Goal: Transaction & Acquisition: Purchase product/service

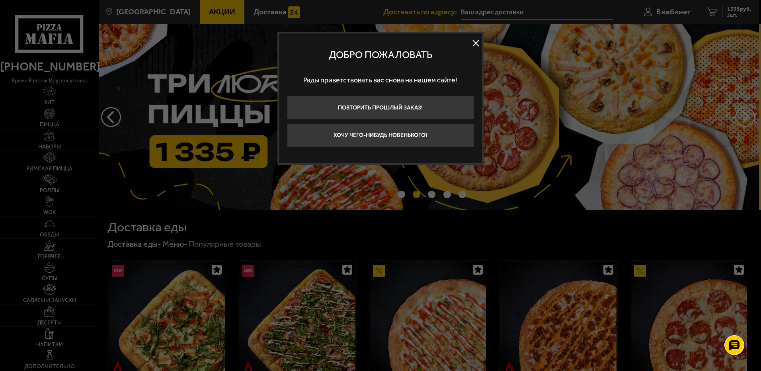
click at [473, 41] on button at bounding box center [476, 43] width 12 height 12
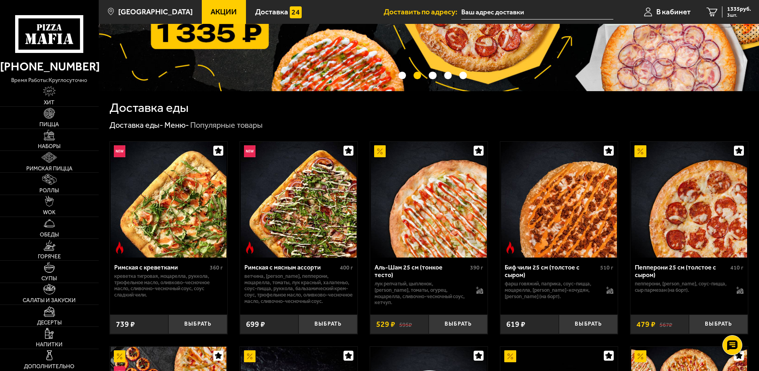
scroll to position [119, 0]
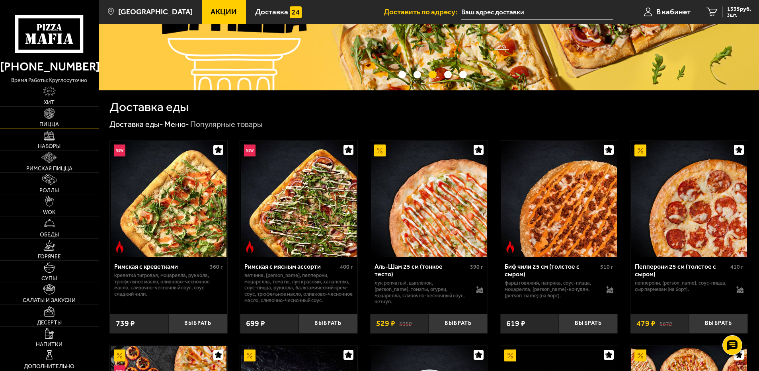
click at [48, 113] on img at bounding box center [49, 113] width 11 height 11
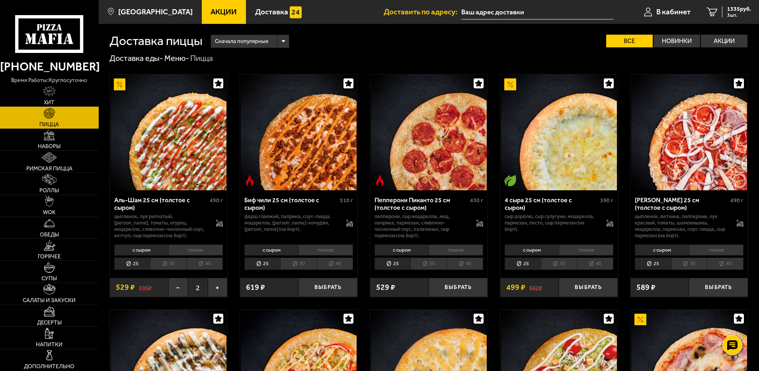
click at [575, 246] on li "тонкое" at bounding box center [586, 249] width 54 height 11
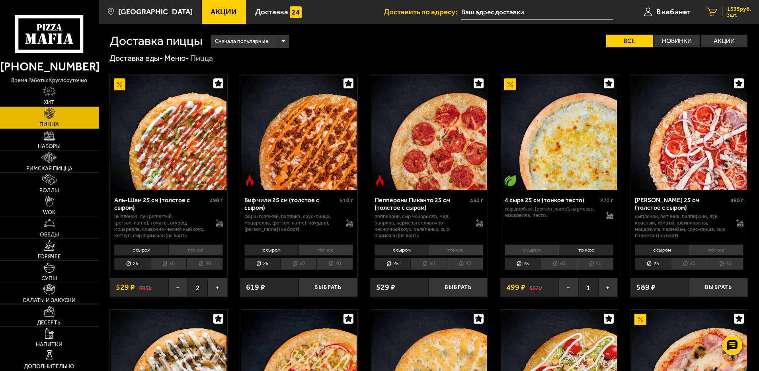
click at [735, 9] on span "1335 руб." at bounding box center [739, 9] width 24 height 6
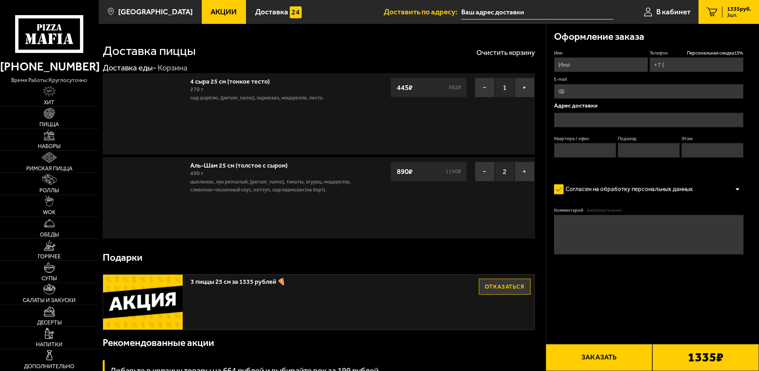
type input "[PHONE_NUMBER]"
type input "Санкт-Петербург, улица Бутлерова, 16"
type input "97"
type input "5"
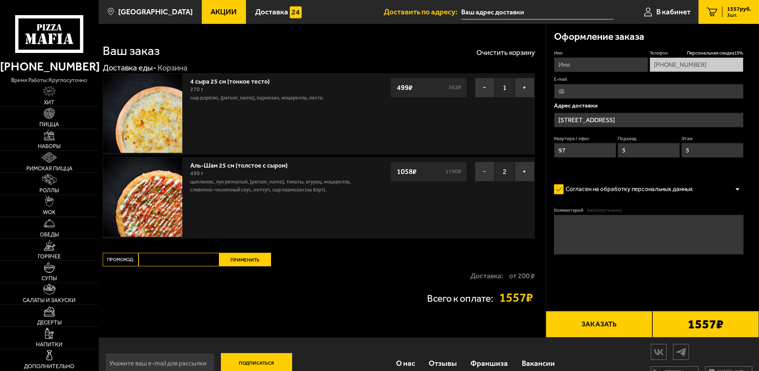
click at [483, 169] on button "−" at bounding box center [485, 172] width 20 height 20
click at [484, 168] on button "−" at bounding box center [485, 172] width 20 height 20
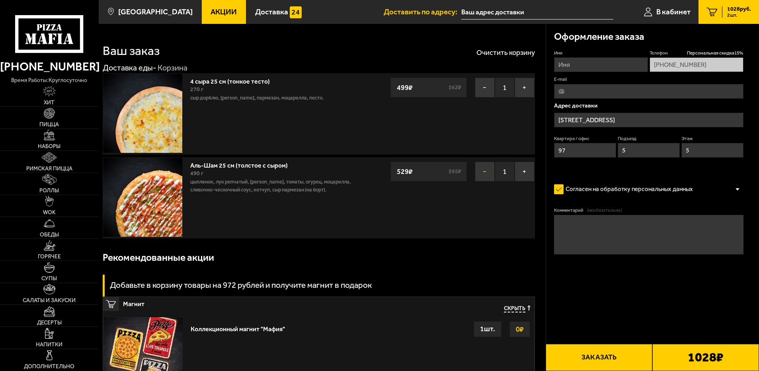
click at [483, 169] on button "−" at bounding box center [485, 172] width 20 height 20
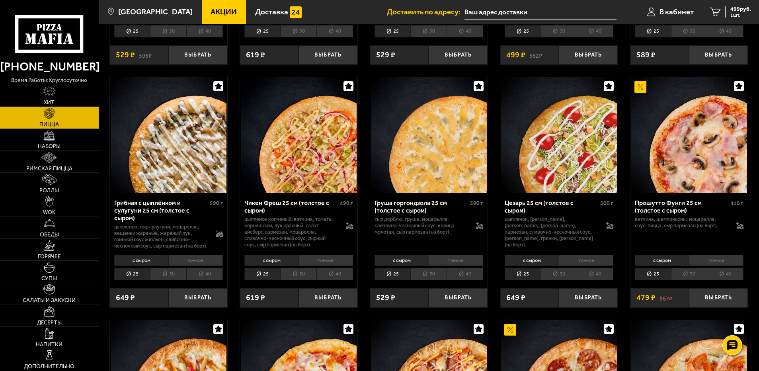
scroll to position [239, 0]
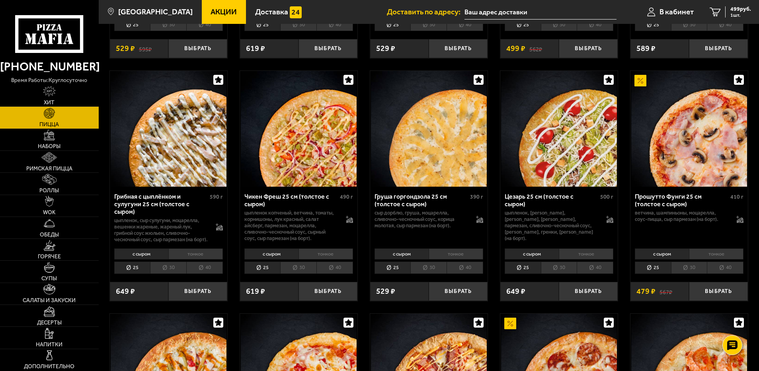
click at [199, 257] on li "тонкое" at bounding box center [195, 253] width 54 height 11
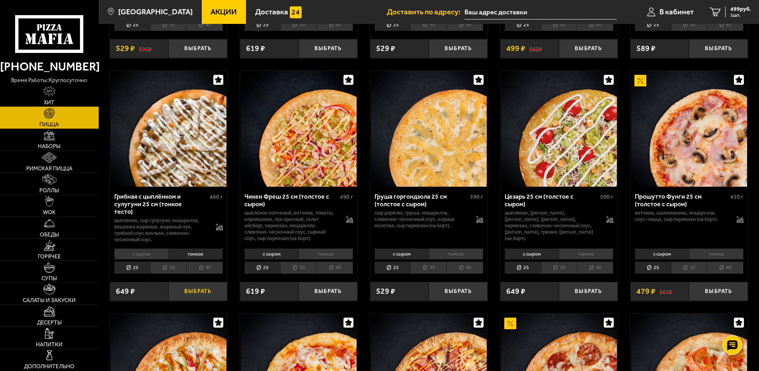
click at [193, 287] on button "Выбрать" at bounding box center [197, 291] width 59 height 19
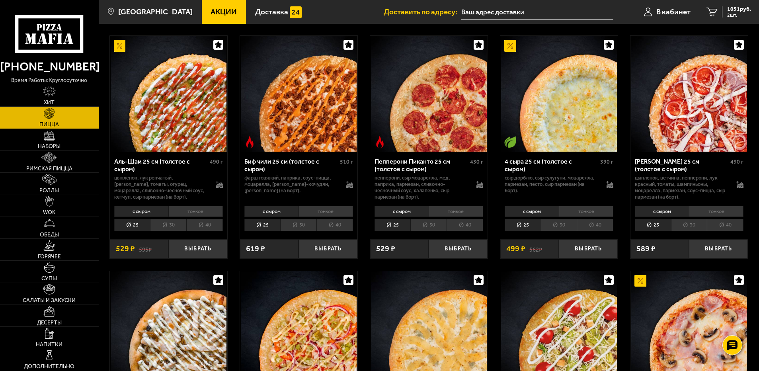
scroll to position [0, 0]
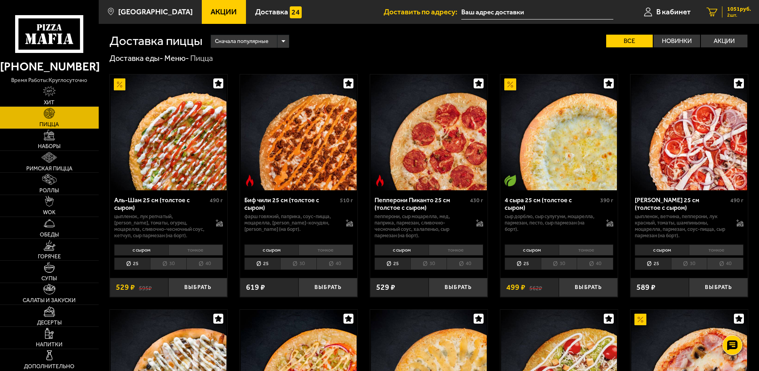
click at [736, 8] on span "1051 руб." at bounding box center [739, 9] width 24 height 6
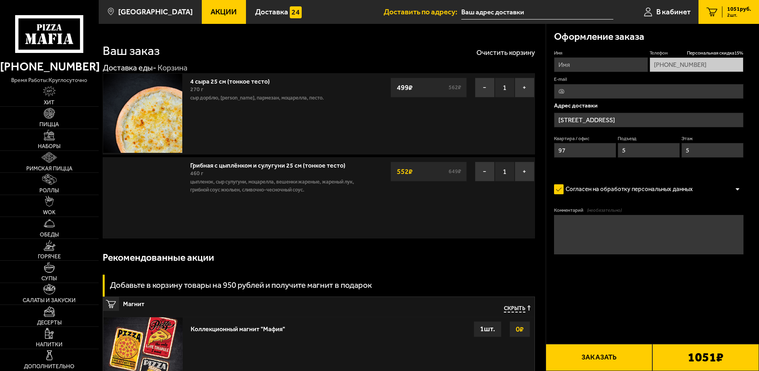
type input "[STREET_ADDRESS]"
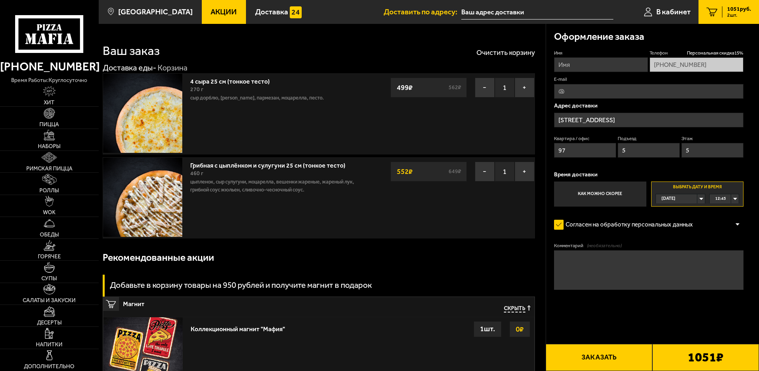
click at [559, 63] on input "Имя" at bounding box center [601, 64] width 94 height 15
type input "[PERSON_NAME]"
type input "[EMAIL_ADDRESS][DOMAIN_NAME]"
type input "[PERSON_NAME]"
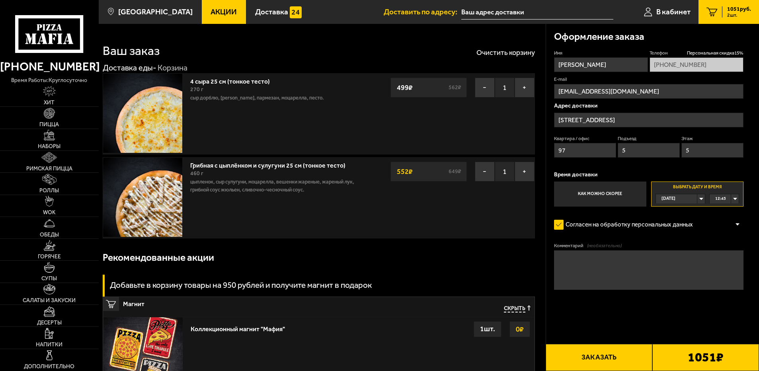
scroll to position [0, 0]
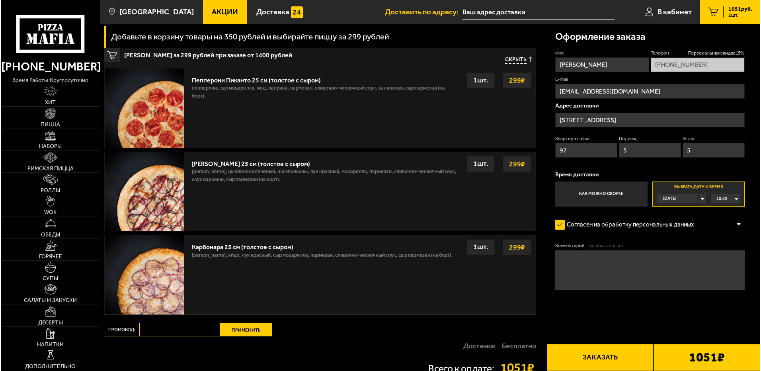
scroll to position [465, 0]
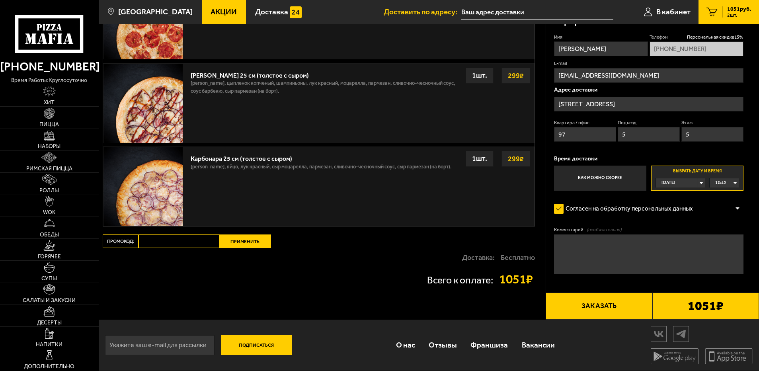
click at [601, 303] on button "Заказать" at bounding box center [598, 305] width 107 height 27
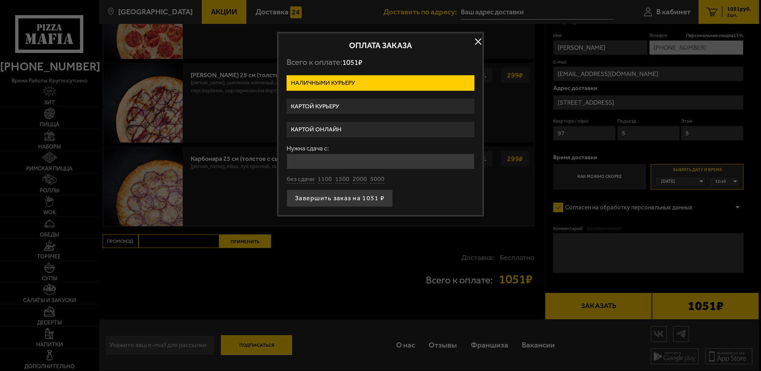
click at [337, 126] on label "Картой онлайн" at bounding box center [380, 130] width 188 height 16
click at [0, 0] on input "Картой онлайн" at bounding box center [0, 0] width 0 height 0
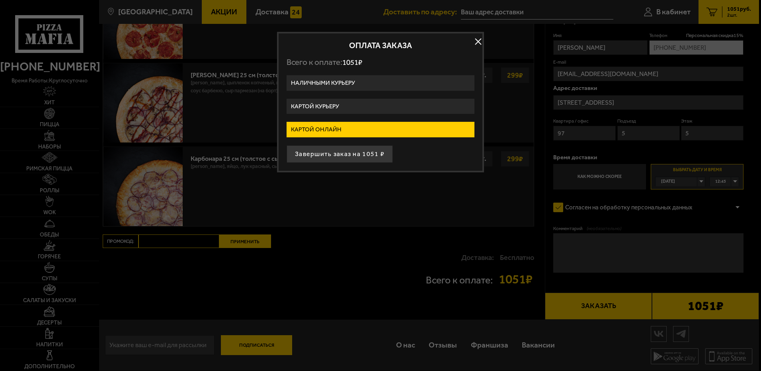
click at [329, 126] on label "Картой онлайн" at bounding box center [380, 130] width 188 height 16
click at [0, 0] on input "Картой онлайн" at bounding box center [0, 0] width 0 height 0
click at [329, 126] on label "Картой онлайн" at bounding box center [380, 130] width 188 height 16
click at [0, 0] on input "Картой онлайн" at bounding box center [0, 0] width 0 height 0
click at [329, 126] on label "Картой онлайн" at bounding box center [380, 130] width 188 height 16
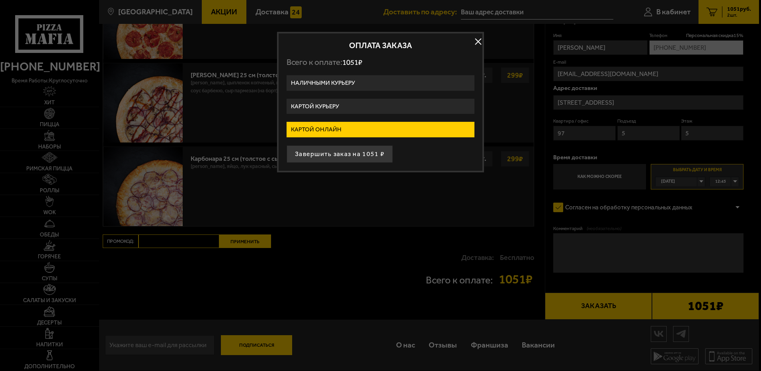
click at [0, 0] on input "Картой онлайн" at bounding box center [0, 0] width 0 height 0
click at [315, 150] on button "Завершить заказ на 1051 ₽" at bounding box center [339, 154] width 106 height 18
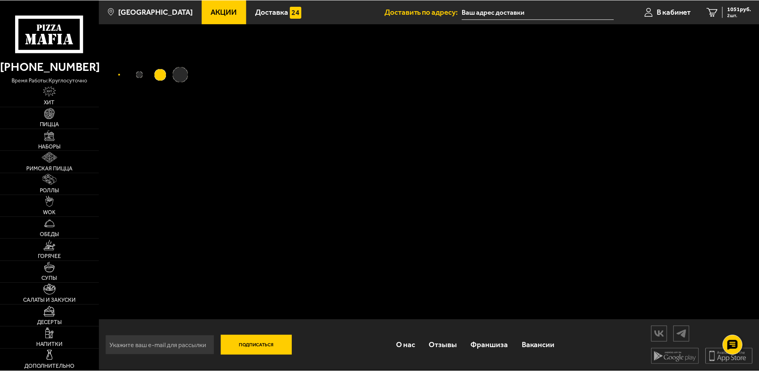
scroll to position [0, 0]
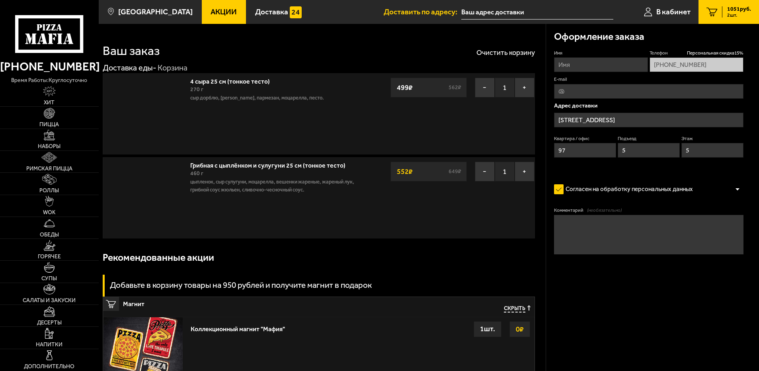
scroll to position [465, 0]
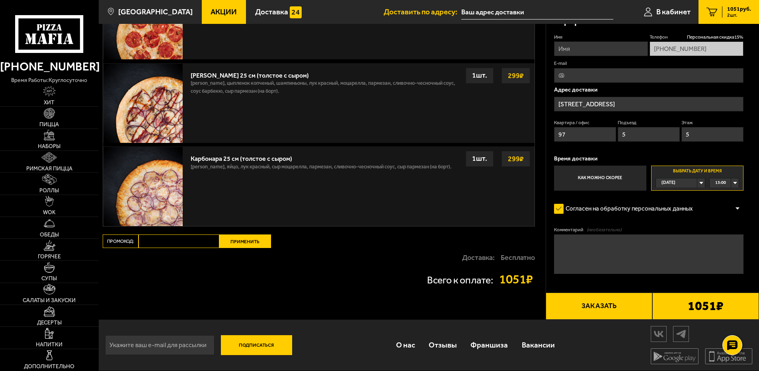
click at [573, 302] on button "Заказать" at bounding box center [598, 305] width 107 height 27
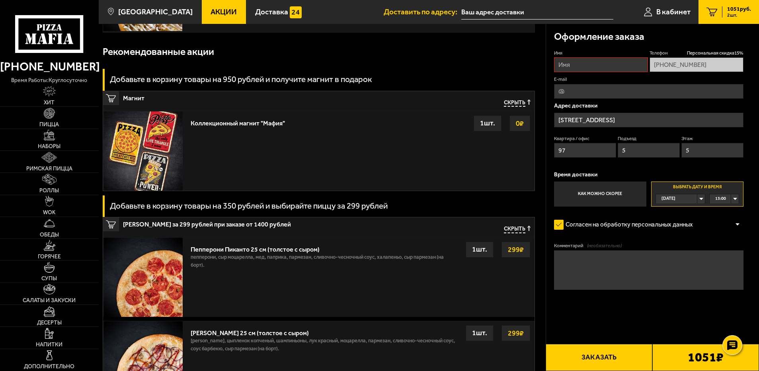
scroll to position [68, 0]
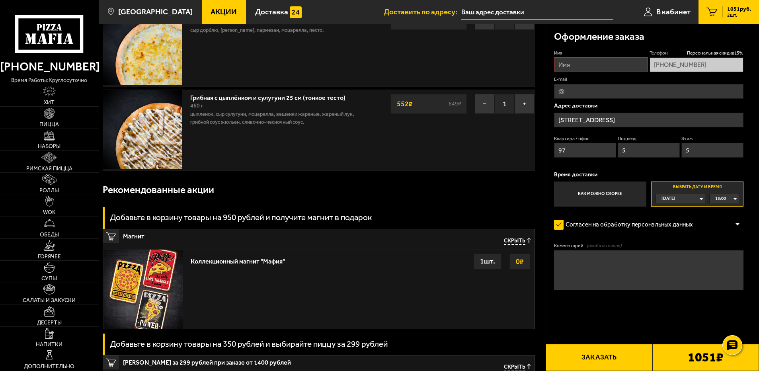
click at [597, 354] on button "Заказать" at bounding box center [598, 357] width 107 height 27
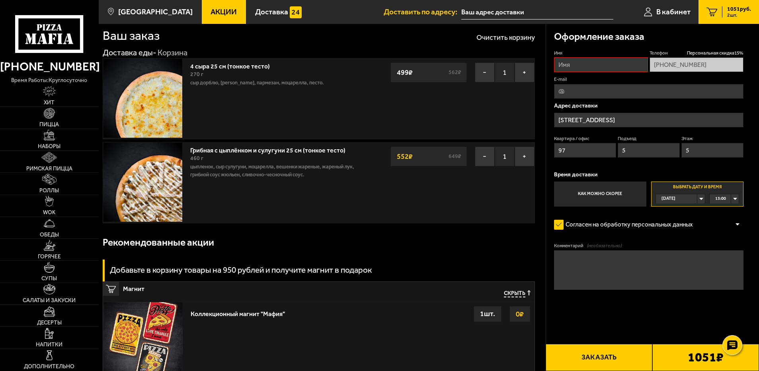
scroll to position [0, 0]
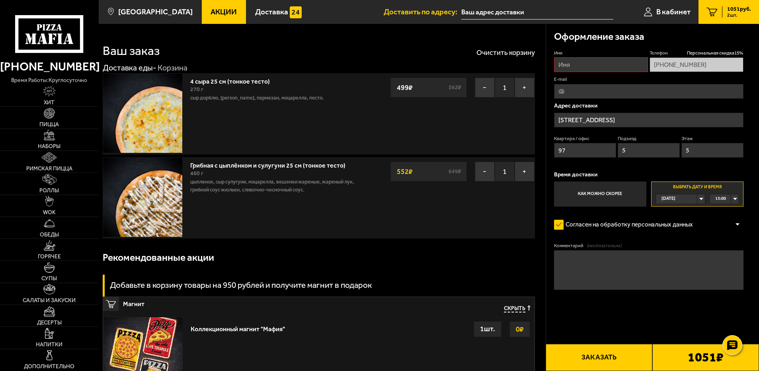
click at [572, 63] on input "Имя" at bounding box center [601, 64] width 94 height 15
type input "[PERSON_NAME]"
type input "[EMAIL_ADDRESS][DOMAIN_NAME]"
click at [590, 356] on button "Заказать" at bounding box center [598, 357] width 107 height 27
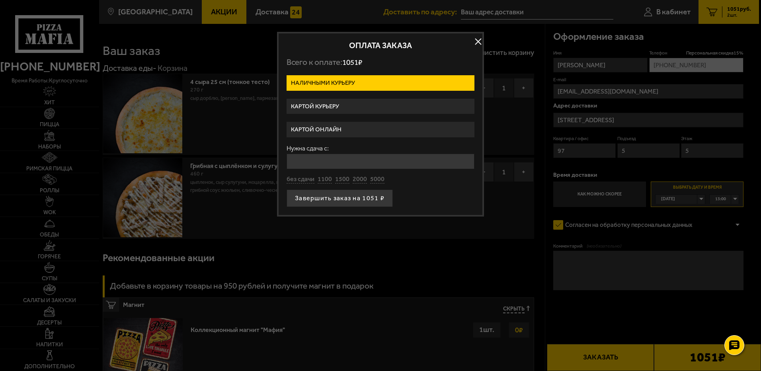
click at [335, 126] on label "Картой онлайн" at bounding box center [380, 130] width 188 height 16
click at [0, 0] on input "Картой онлайн" at bounding box center [0, 0] width 0 height 0
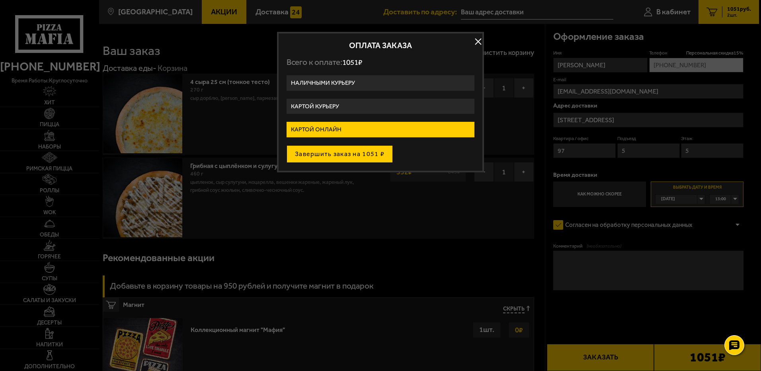
click at [325, 151] on button "Завершить заказ на 1051 ₽" at bounding box center [339, 154] width 106 height 18
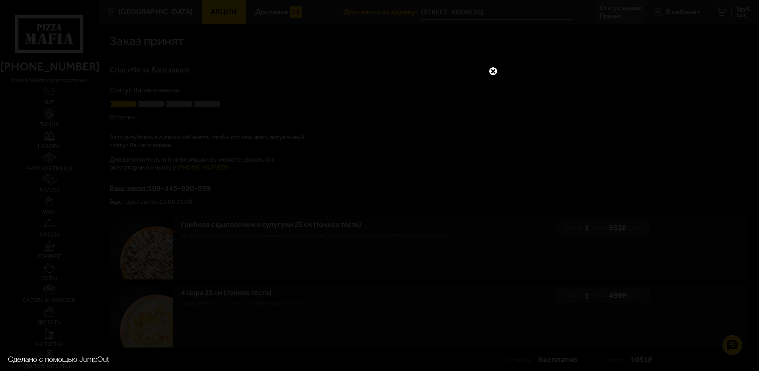
click at [494, 68] on link at bounding box center [493, 71] width 10 height 10
